Goal: Browse casually

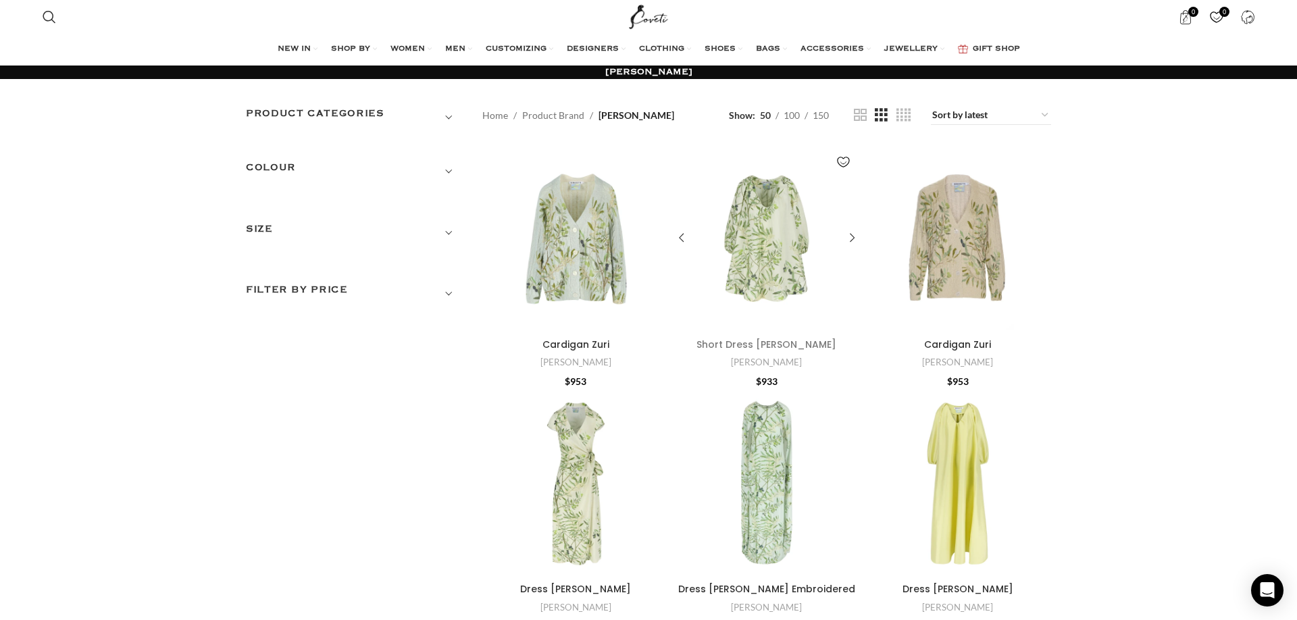
click at [757, 342] on link "Short Dress Georgette" at bounding box center [766, 345] width 140 height 14
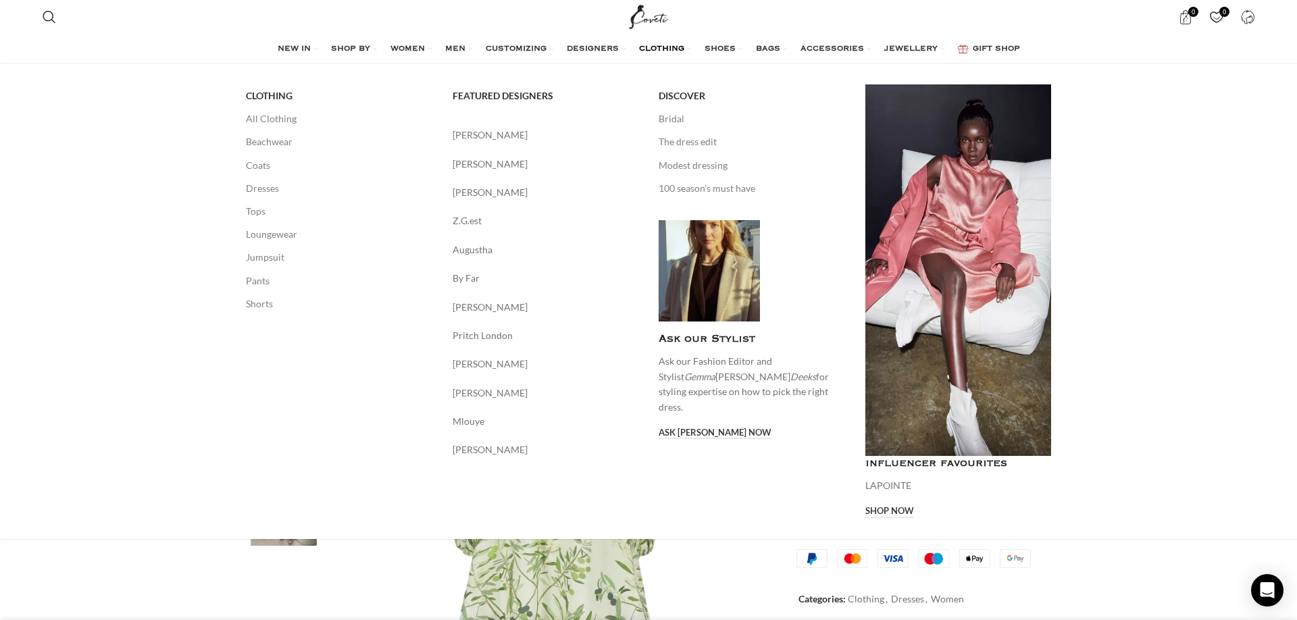
click at [662, 48] on span "CLOTHING" at bounding box center [661, 49] width 45 height 11
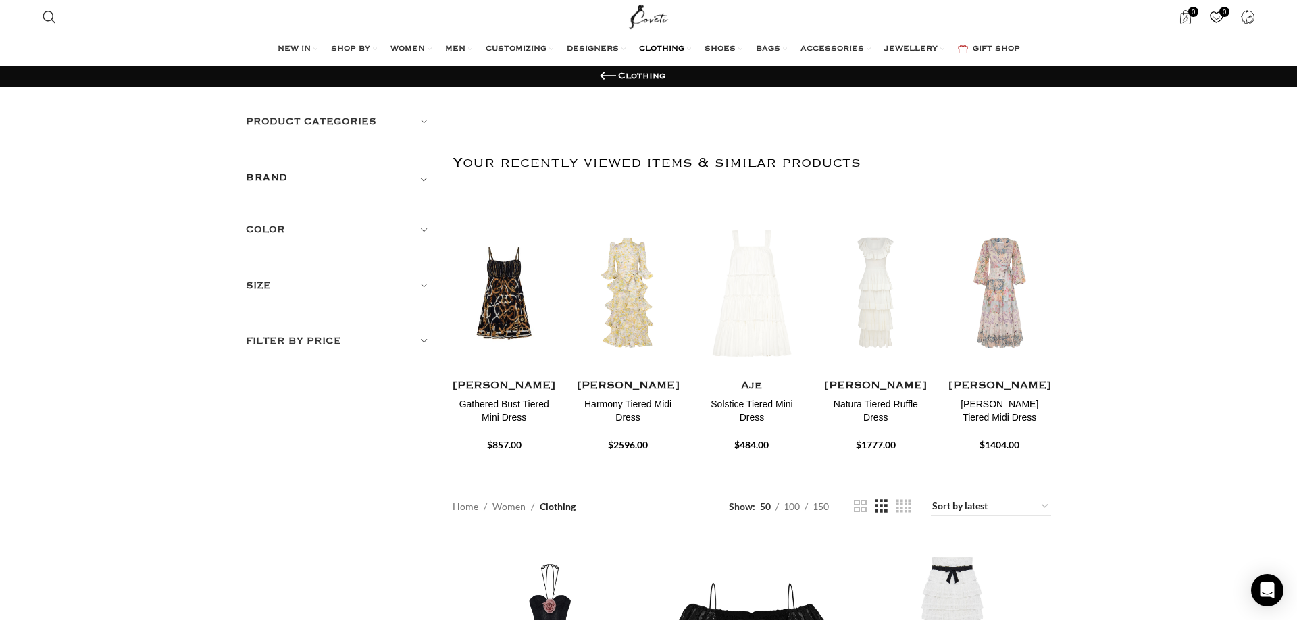
click at [261, 180] on h5 "BRAND" at bounding box center [267, 177] width 42 height 15
click at [271, 117] on h5 "Product categories" at bounding box center [339, 121] width 186 height 15
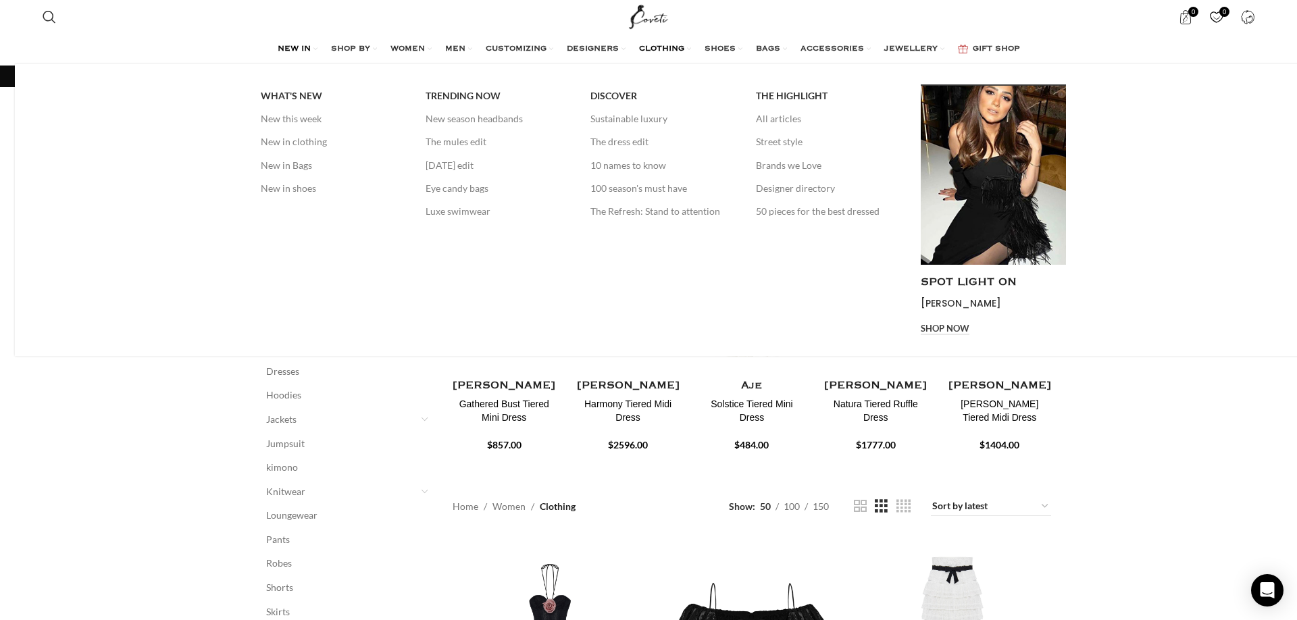
click at [280, 45] on span "NEW IN" at bounding box center [294, 49] width 33 height 11
